Goal: Transaction & Acquisition: Purchase product/service

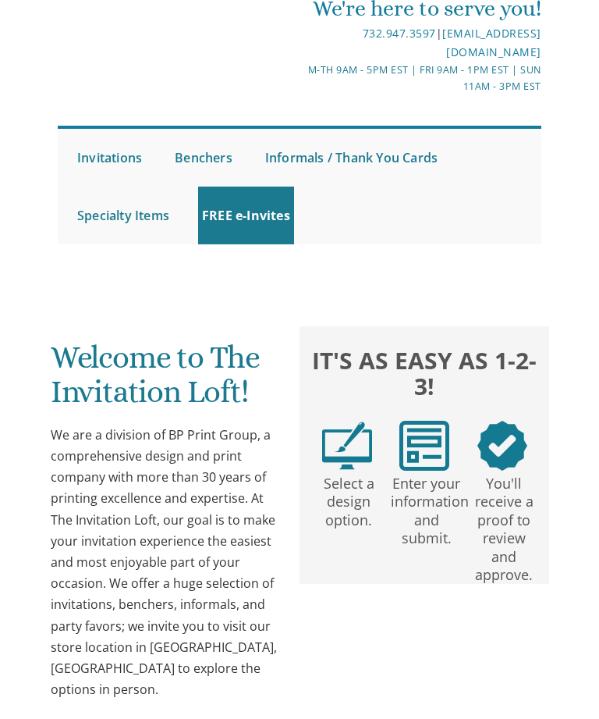
scroll to position [63, 0]
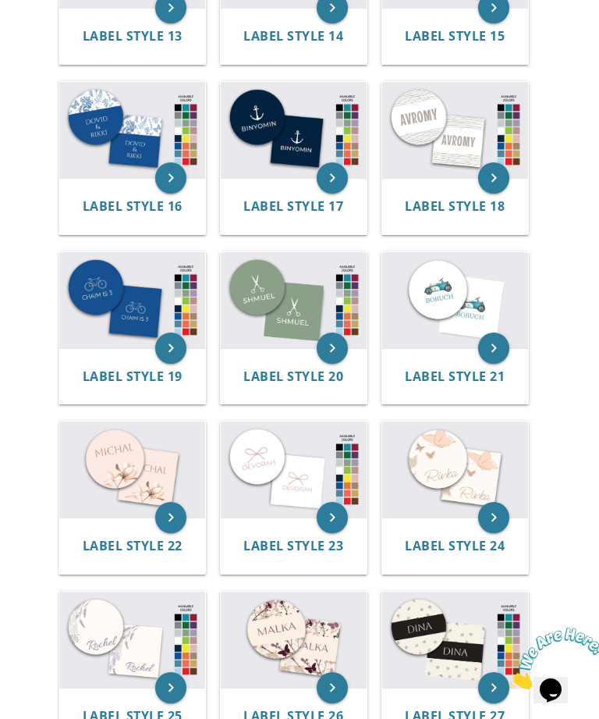
scroll to position [1268, 0]
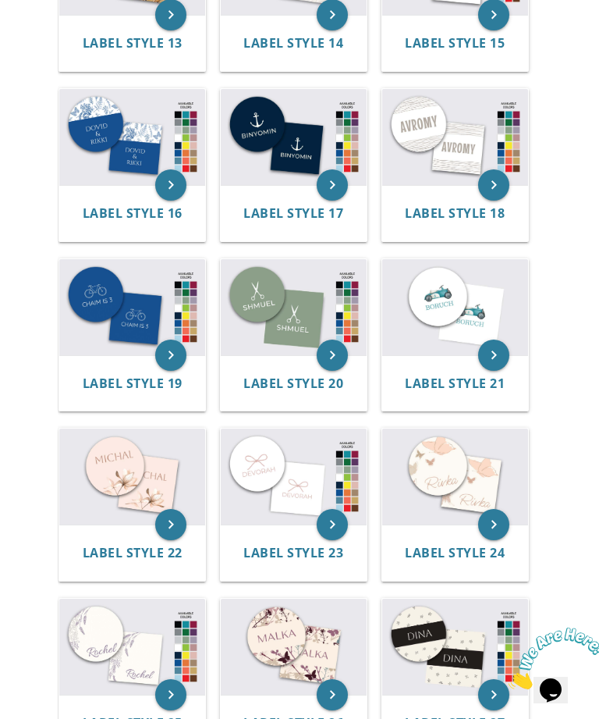
click at [132, 318] on img at bounding box center [132, 307] width 146 height 96
click at [127, 321] on img at bounding box center [132, 307] width 146 height 96
click at [257, 147] on img at bounding box center [294, 137] width 146 height 96
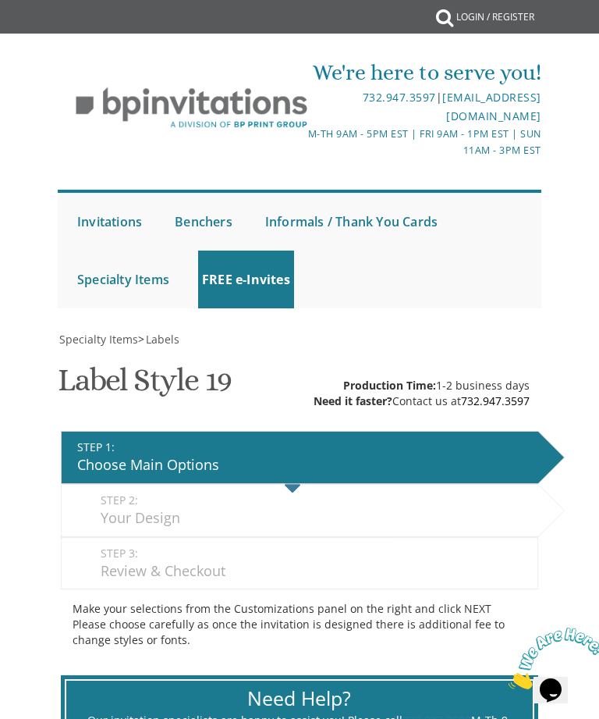
click at [271, 509] on div "Your Design" at bounding box center [315, 518] width 429 height 20
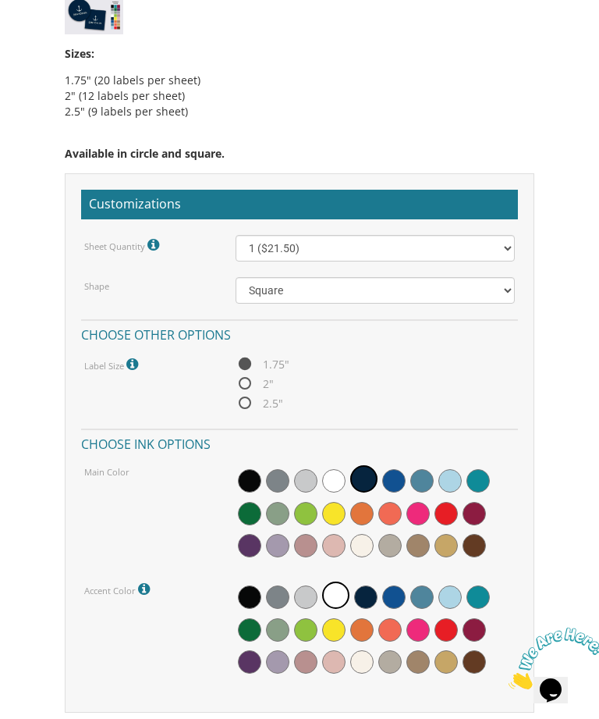
scroll to position [1116, 0]
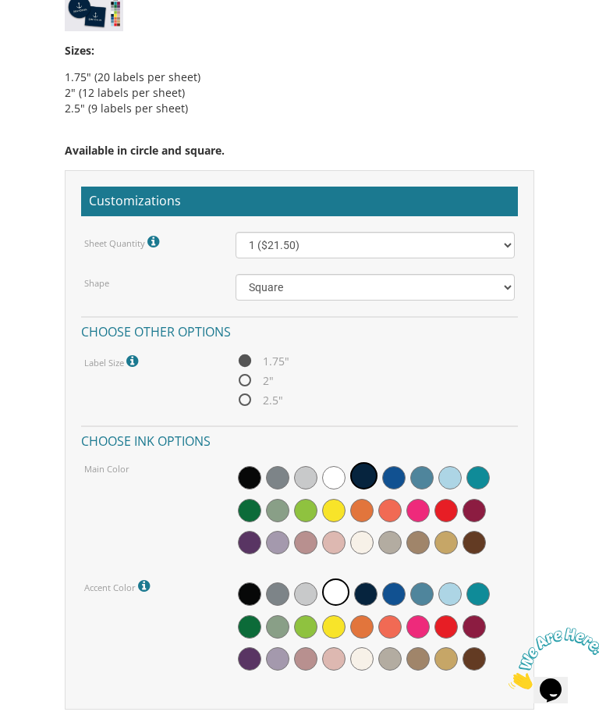
click at [452, 481] on span at bounding box center [449, 477] width 23 height 23
click at [421, 483] on span at bounding box center [417, 477] width 23 height 23
click at [456, 473] on span at bounding box center [449, 477] width 23 height 23
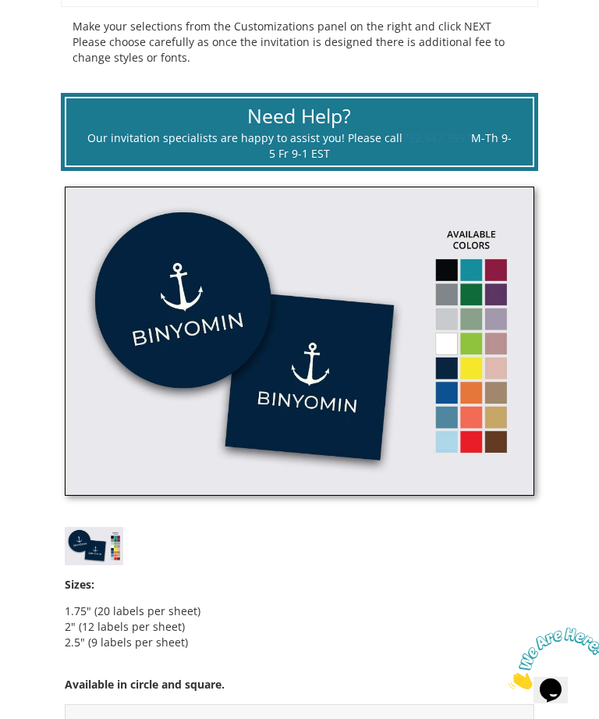
scroll to position [579, 0]
